Goal: Task Accomplishment & Management: Use online tool/utility

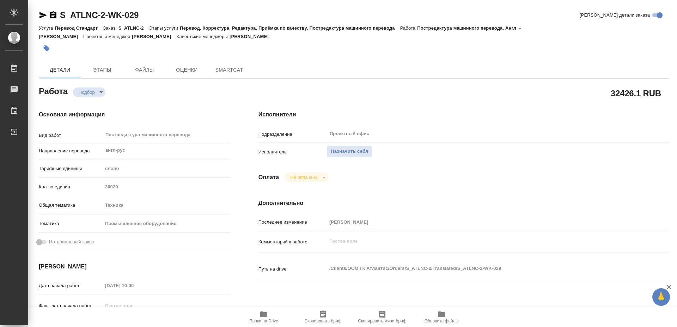
type textarea "x"
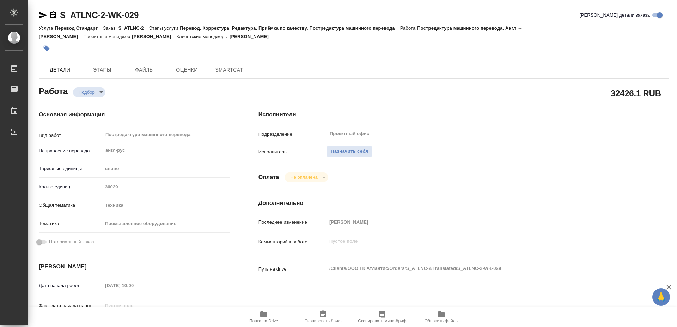
type textarea "x"
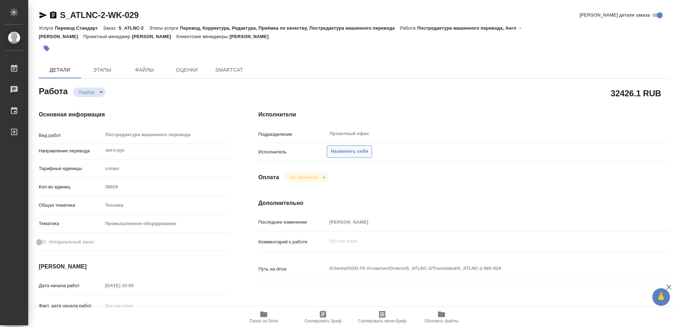
type textarea "x"
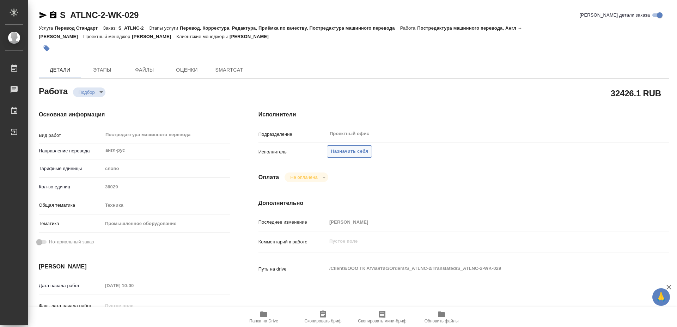
type textarea "x"
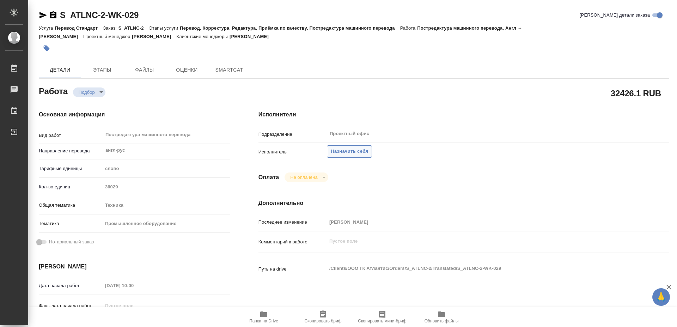
click at [359, 147] on span "Назначить себя" at bounding box center [349, 151] width 37 height 8
click at [357, 147] on span "Назначить себя" at bounding box center [349, 151] width 37 height 8
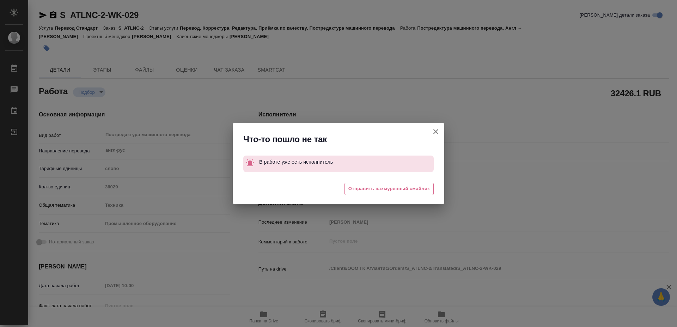
type textarea "x"
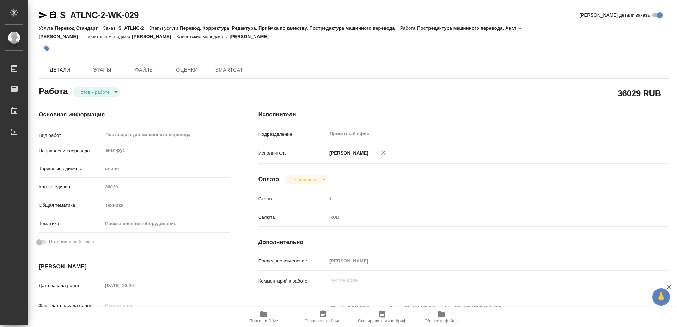
type textarea "x"
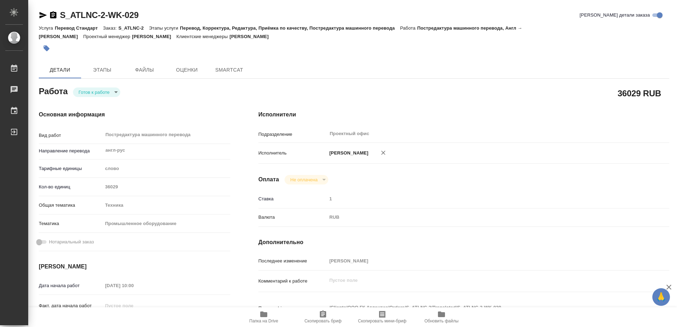
type textarea "x"
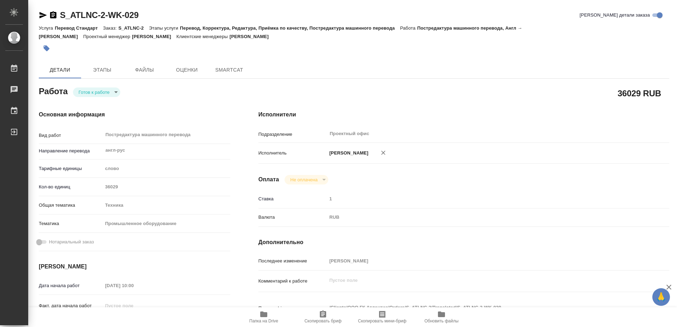
type textarea "x"
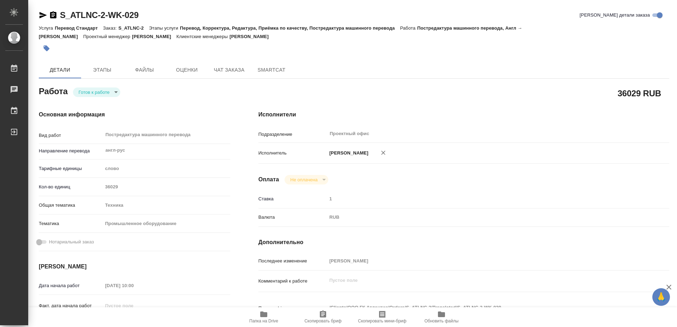
type textarea "x"
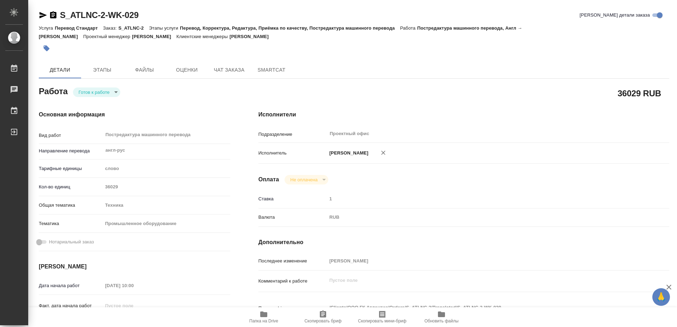
type textarea "x"
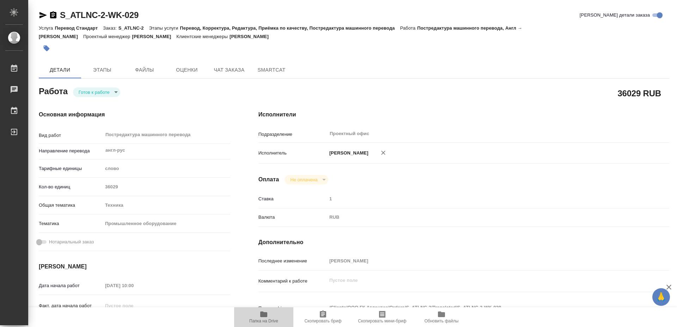
click at [267, 323] on span "Папка на Drive" at bounding box center [263, 320] width 29 height 5
